Goal: Task Accomplishment & Management: Manage account settings

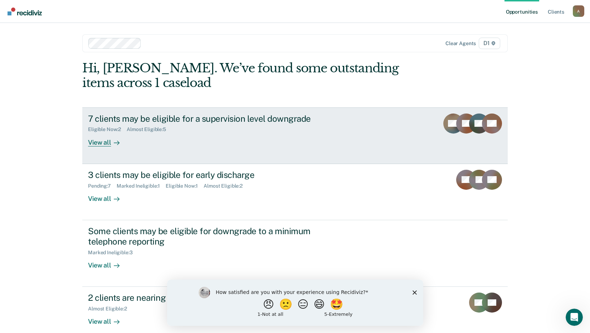
click at [100, 144] on div "View all" at bounding box center [108, 139] width 40 height 14
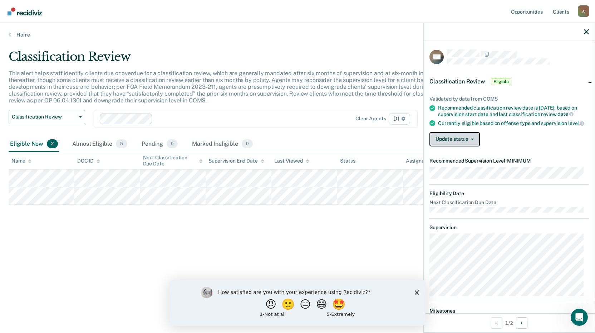
click at [459, 144] on button "Update status" at bounding box center [454, 139] width 50 height 14
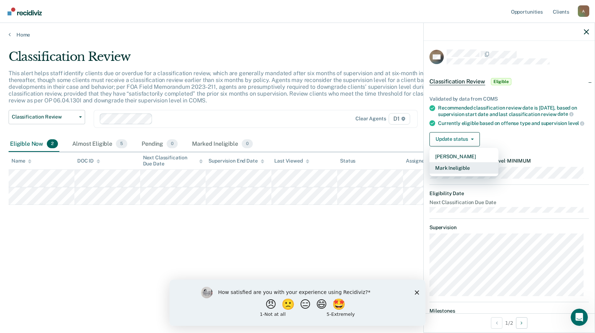
click at [462, 171] on button "Mark Ineligible" at bounding box center [463, 167] width 69 height 11
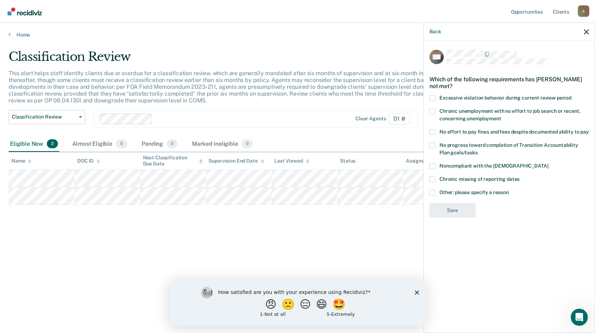
click at [434, 191] on span at bounding box center [432, 193] width 6 height 6
click at [509, 190] on input "Other: please specify a reason" at bounding box center [509, 190] width 0 height 0
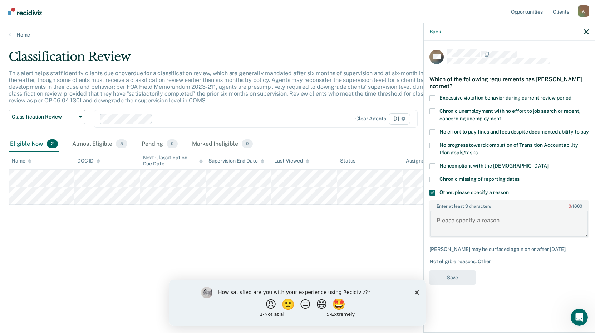
click at [444, 220] on textarea "Enter at least 3 characters 0 / 1600" at bounding box center [509, 223] width 158 height 26
type textarea "Needs to complete 6 months of supervision"
drag, startPoint x: 450, startPoint y: 274, endPoint x: 446, endPoint y: 275, distance: 4.2
click at [450, 275] on button "Save" at bounding box center [452, 277] width 46 height 15
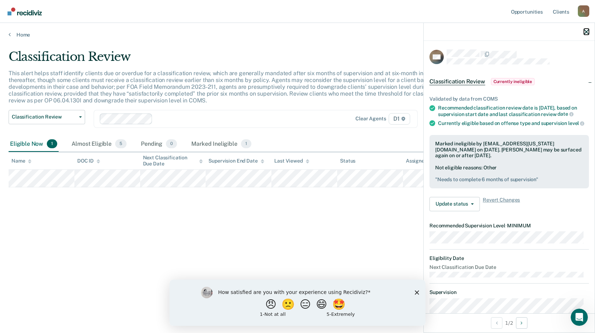
click at [585, 29] on button "button" at bounding box center [586, 32] width 5 height 6
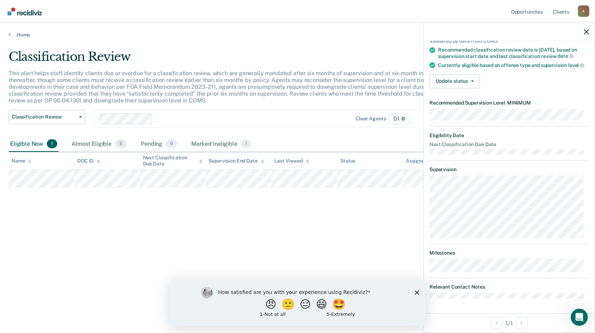
scroll to position [69, 0]
click at [587, 31] on icon "button" at bounding box center [586, 31] width 5 height 5
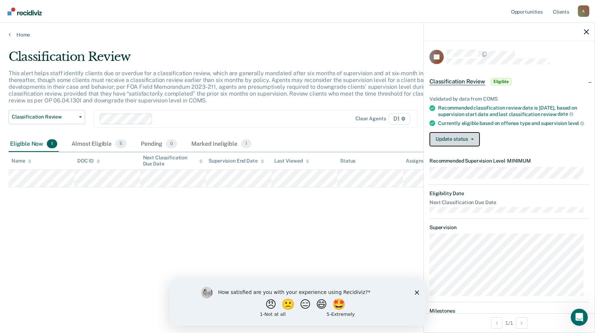
click at [442, 146] on button "Update status" at bounding box center [454, 139] width 50 height 14
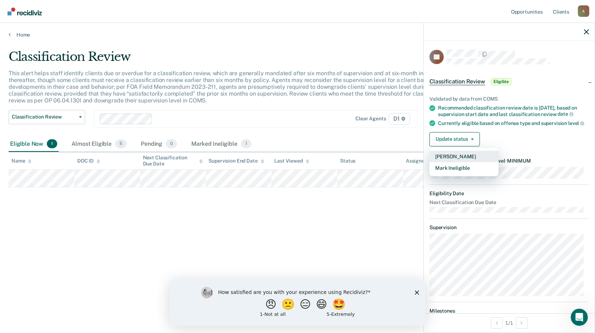
click at [447, 162] on button "[PERSON_NAME]" at bounding box center [463, 156] width 69 height 11
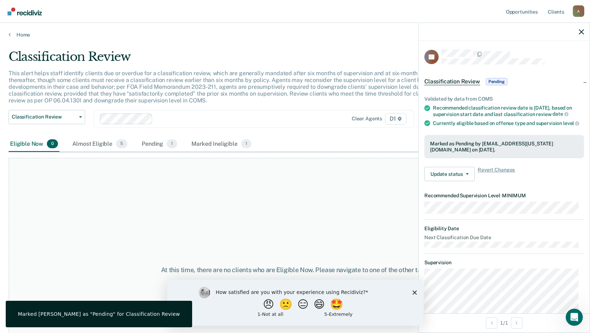
click at [263, 205] on div "At this time, there are no clients who are Eligible Now. Please navigate to one…" at bounding box center [295, 270] width 572 height 224
click at [582, 31] on icon "button" at bounding box center [581, 31] width 5 height 5
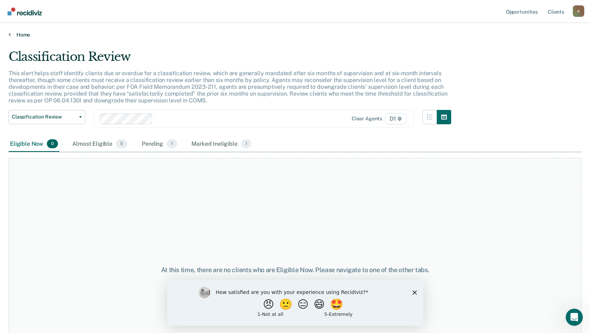
click at [17, 33] on link "Home" at bounding box center [295, 34] width 572 height 6
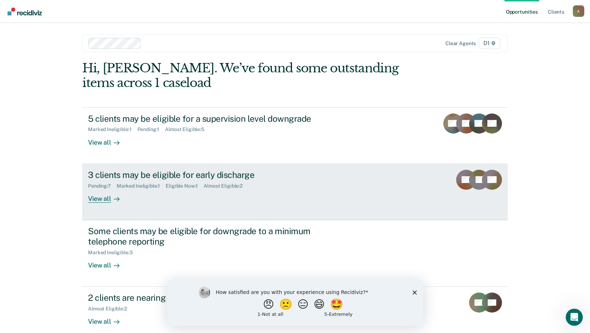
click at [100, 197] on div "View all" at bounding box center [108, 195] width 40 height 14
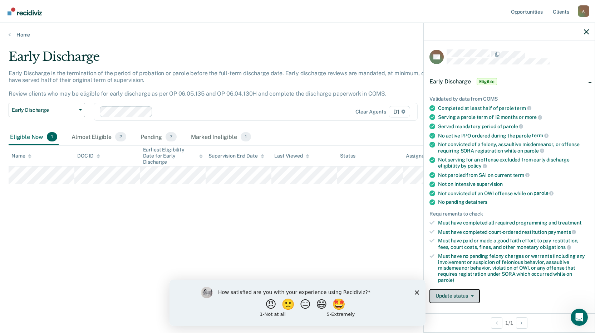
click at [459, 291] on button "Update status" at bounding box center [454, 296] width 50 height 14
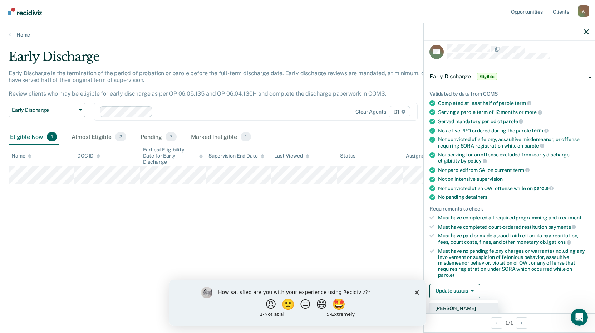
scroll to position [124, 0]
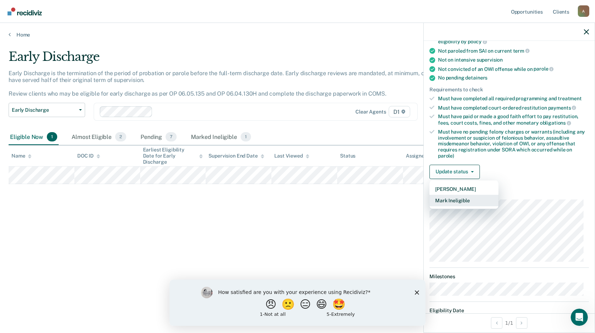
click at [458, 200] on button "Mark Ineligible" at bounding box center [463, 200] width 69 height 11
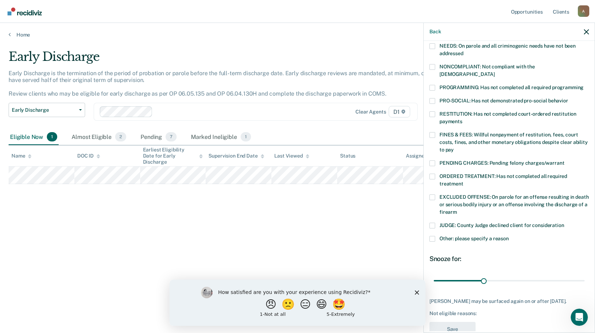
scroll to position [128, 0]
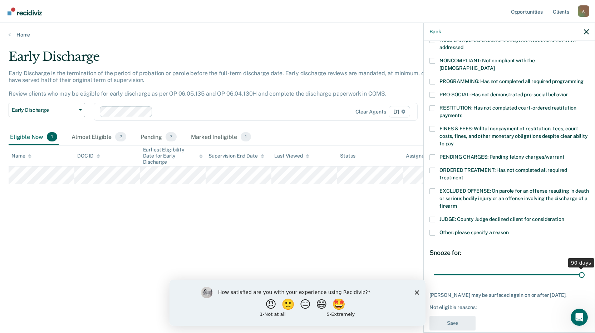
drag, startPoint x: 482, startPoint y: 267, endPoint x: 596, endPoint y: 269, distance: 114.4
type input "90"
click at [585, 269] on input "range" at bounding box center [509, 274] width 151 height 13
click at [433, 230] on span at bounding box center [432, 233] width 6 height 6
click at [509, 230] on input "Other: please specify a reason" at bounding box center [509, 230] width 0 height 0
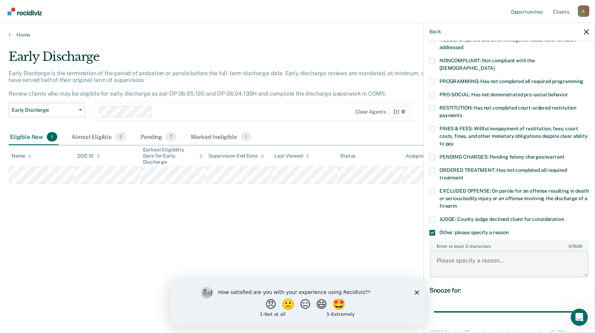
click at [447, 252] on textarea "Enter at least 3 characters 0 / 1600" at bounding box center [509, 263] width 158 height 26
type textarea "D-47"
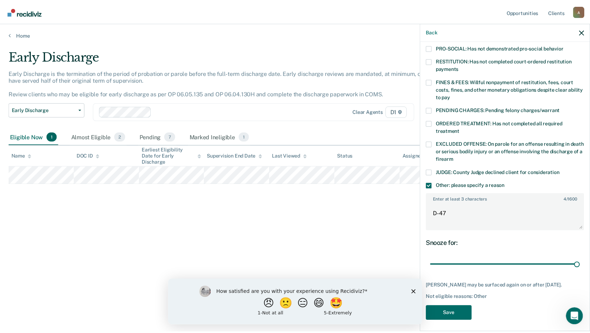
scroll to position [175, 0]
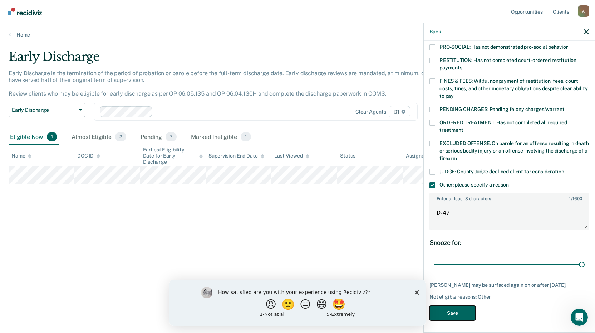
click at [459, 309] on button "Save" at bounding box center [452, 312] width 46 height 15
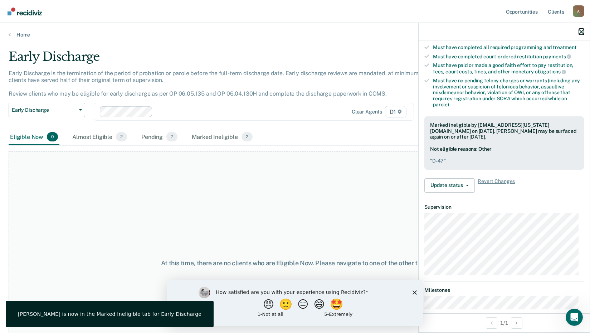
click at [581, 30] on icon "button" at bounding box center [581, 31] width 5 height 5
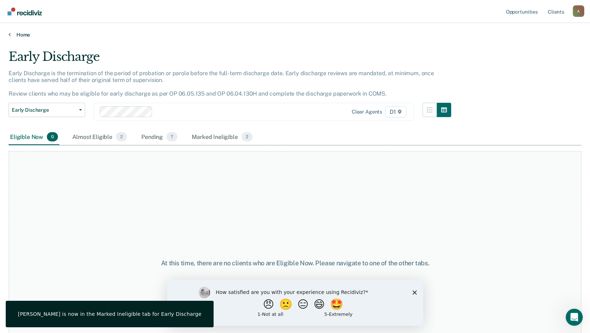
click at [11, 34] on link "Home" at bounding box center [295, 34] width 572 height 6
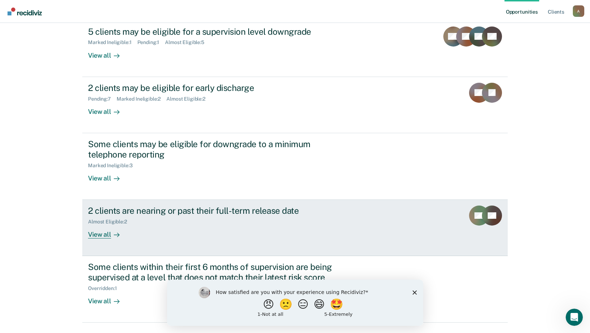
scroll to position [105, 0]
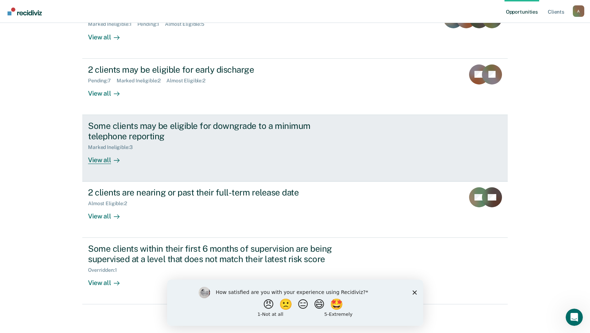
click at [102, 159] on div "View all" at bounding box center [108, 157] width 40 height 14
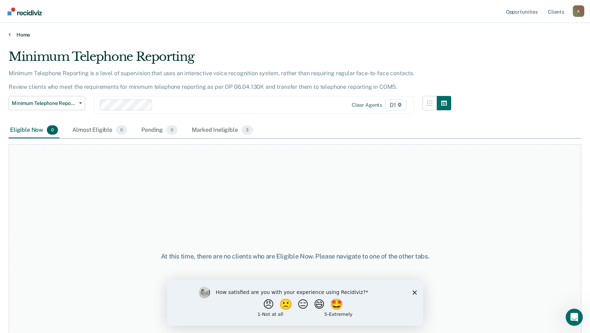
click at [14, 32] on link "Home" at bounding box center [295, 34] width 572 height 6
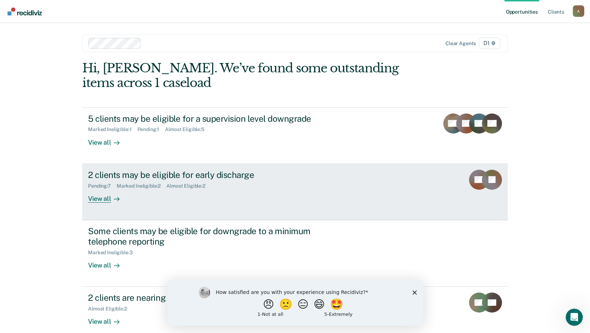
scroll to position [105, 0]
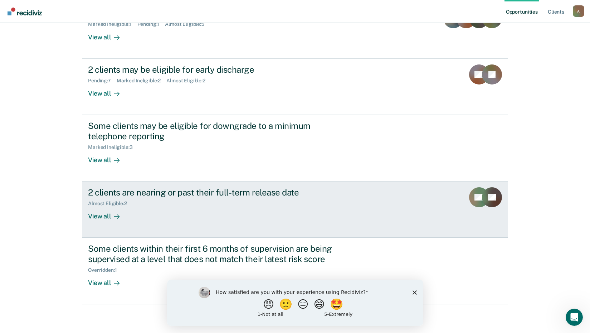
click at [100, 215] on div "View all" at bounding box center [108, 213] width 40 height 14
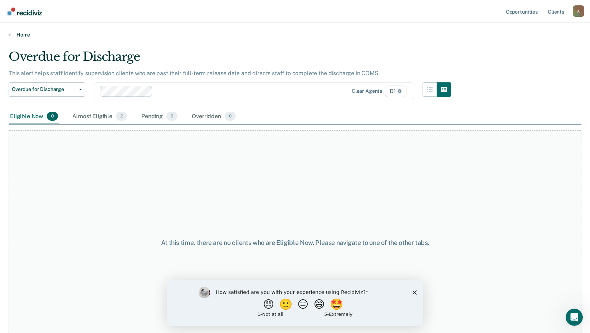
click at [19, 36] on link "Home" at bounding box center [295, 34] width 572 height 6
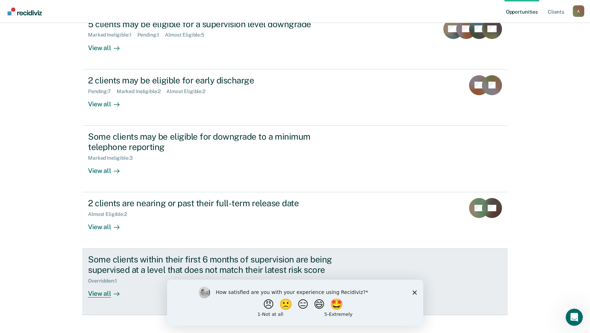
scroll to position [105, 0]
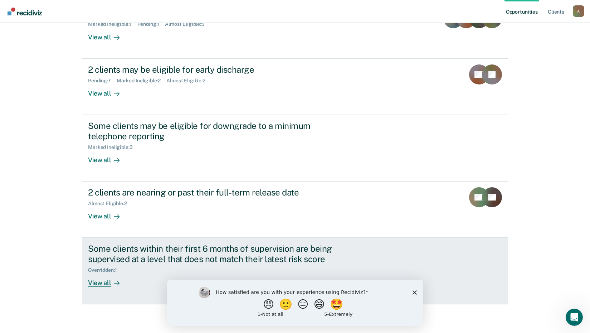
click at [97, 280] on div "View all" at bounding box center [108, 280] width 40 height 14
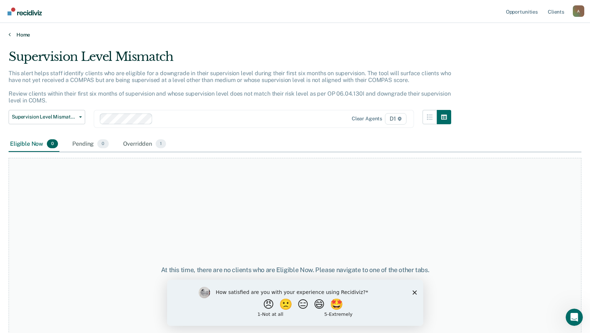
click at [22, 32] on link "Home" at bounding box center [295, 34] width 572 height 6
